Goal: Navigation & Orientation: Find specific page/section

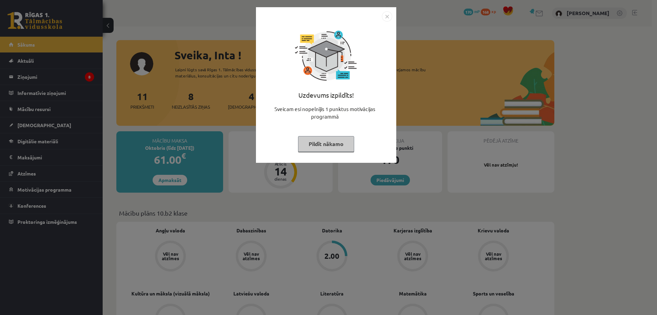
click at [386, 16] on img "Close" at bounding box center [387, 16] width 10 height 10
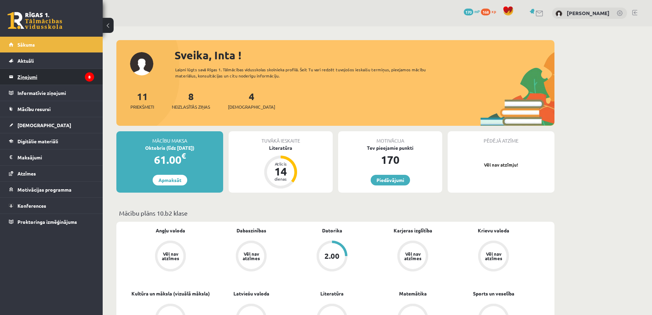
click at [27, 79] on legend "Ziņojumi 8" at bounding box center [55, 77] width 77 height 16
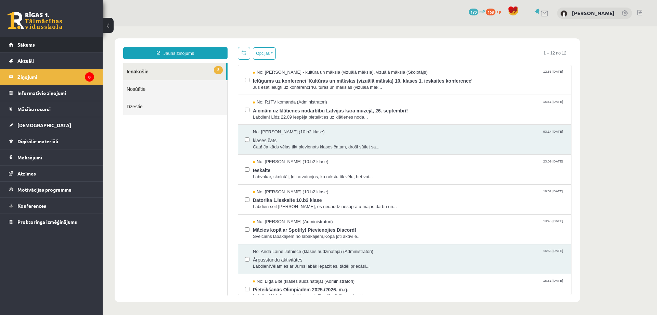
click at [25, 43] on span "Sākums" at bounding box center [25, 44] width 17 height 6
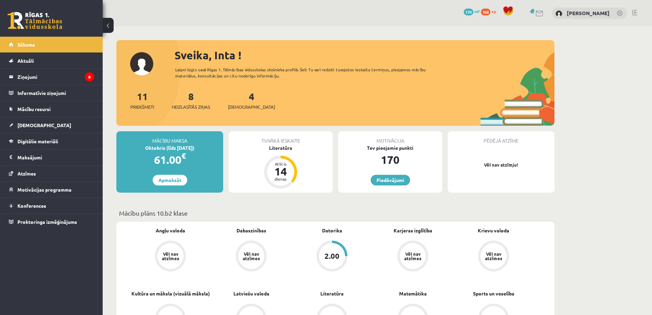
click at [633, 15] on link at bounding box center [634, 12] width 5 height 5
